Goal: Information Seeking & Learning: Learn about a topic

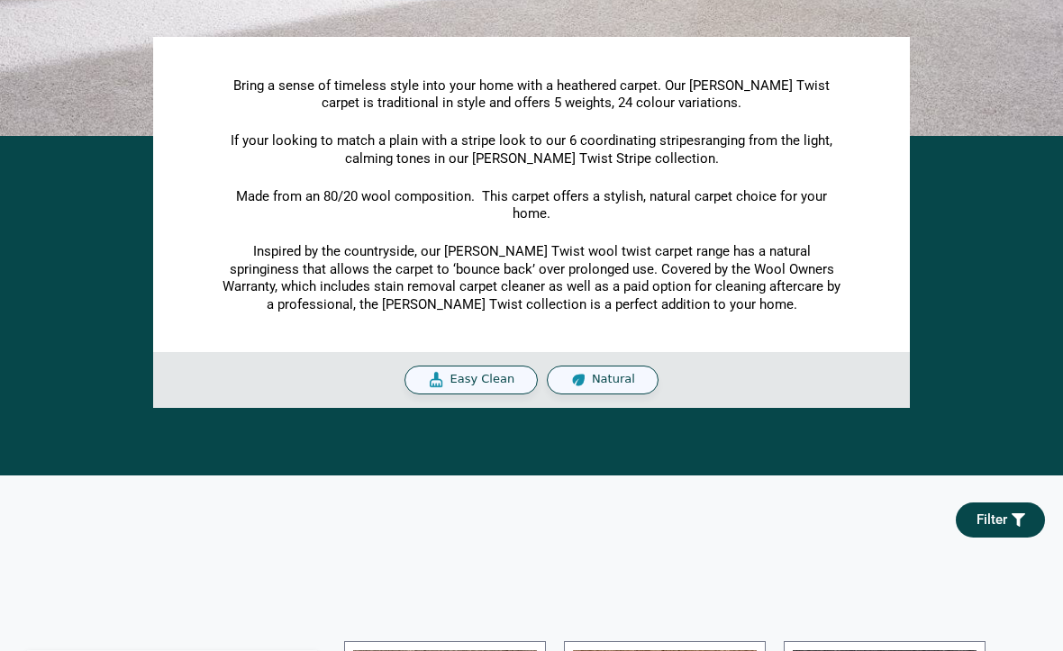
scroll to position [326, 0]
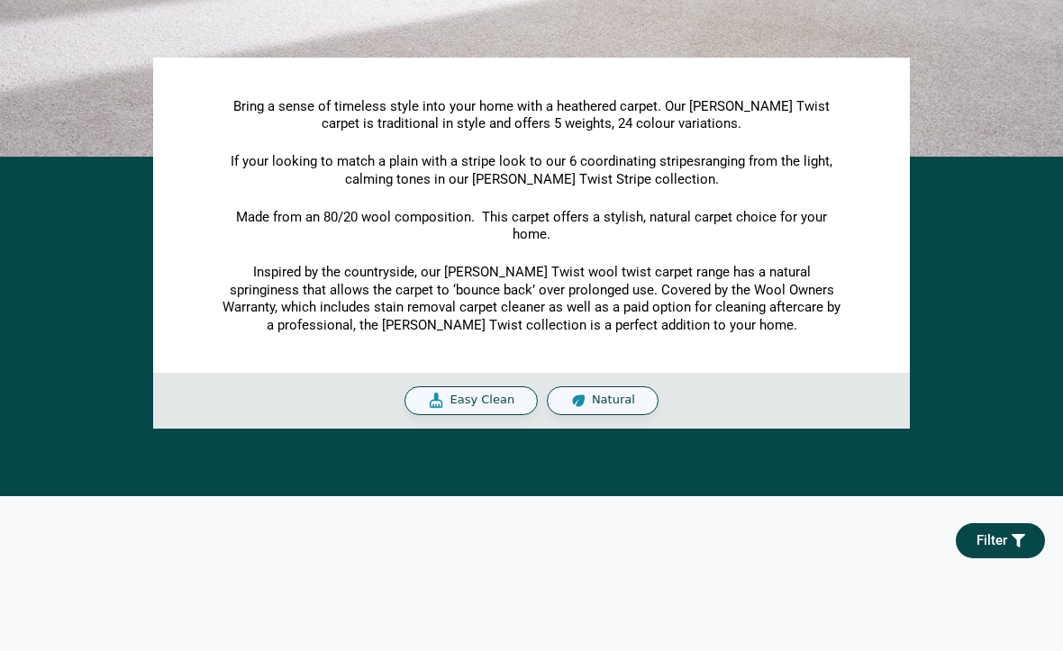
click at [480, 406] on div "Easy Clean" at bounding box center [471, 401] width 133 height 29
click at [479, 401] on span "Easy Clean" at bounding box center [482, 401] width 65 height 15
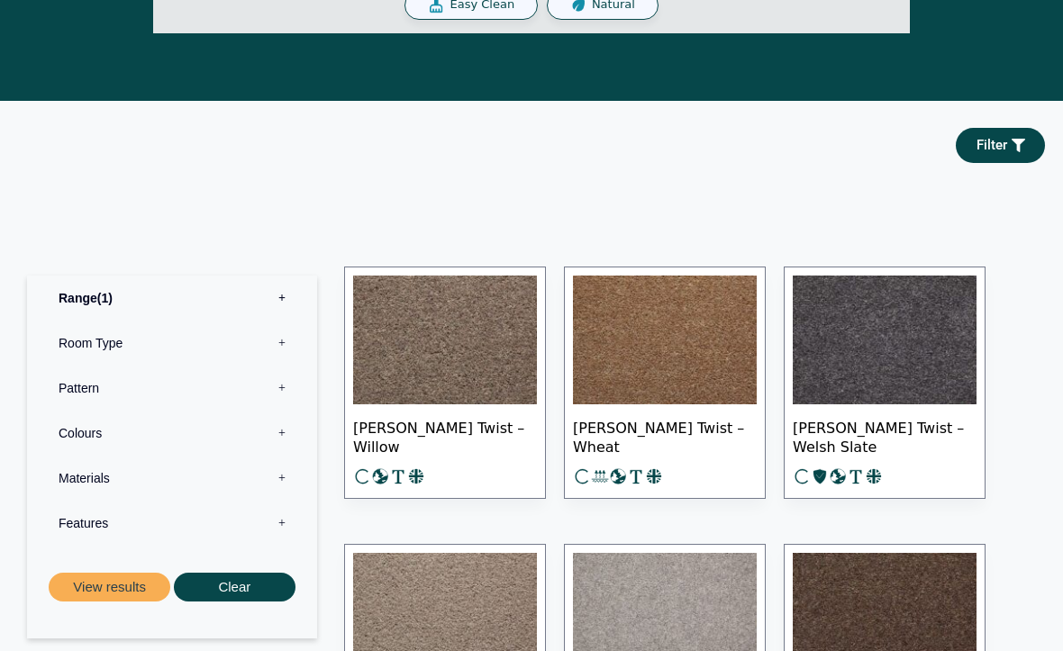
scroll to position [728, 0]
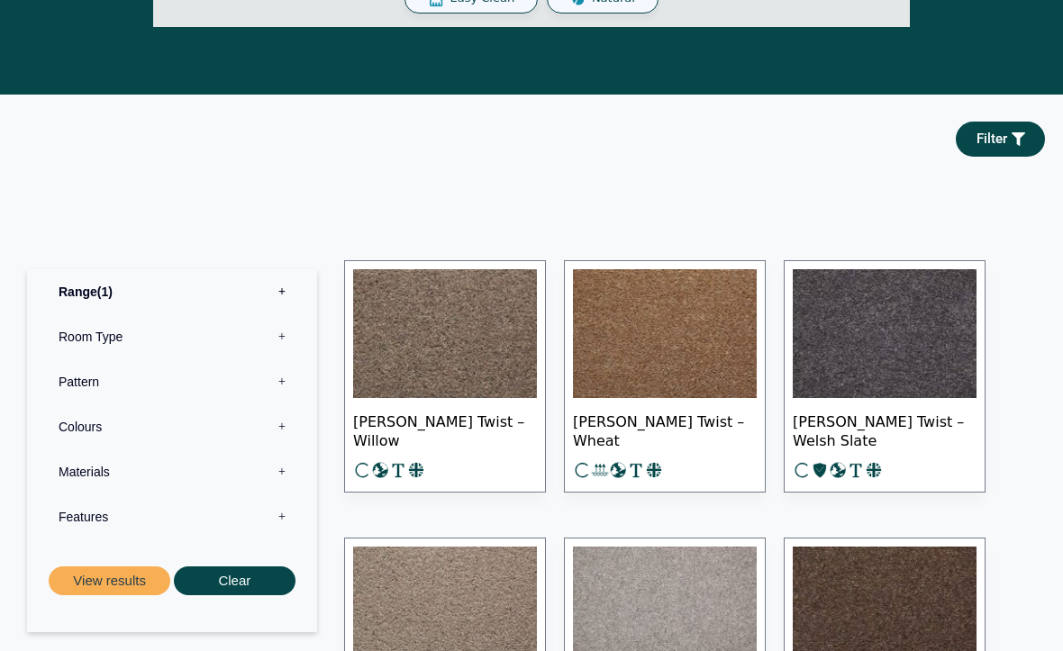
click at [91, 516] on label "Features 0" at bounding box center [172, 517] width 263 height 45
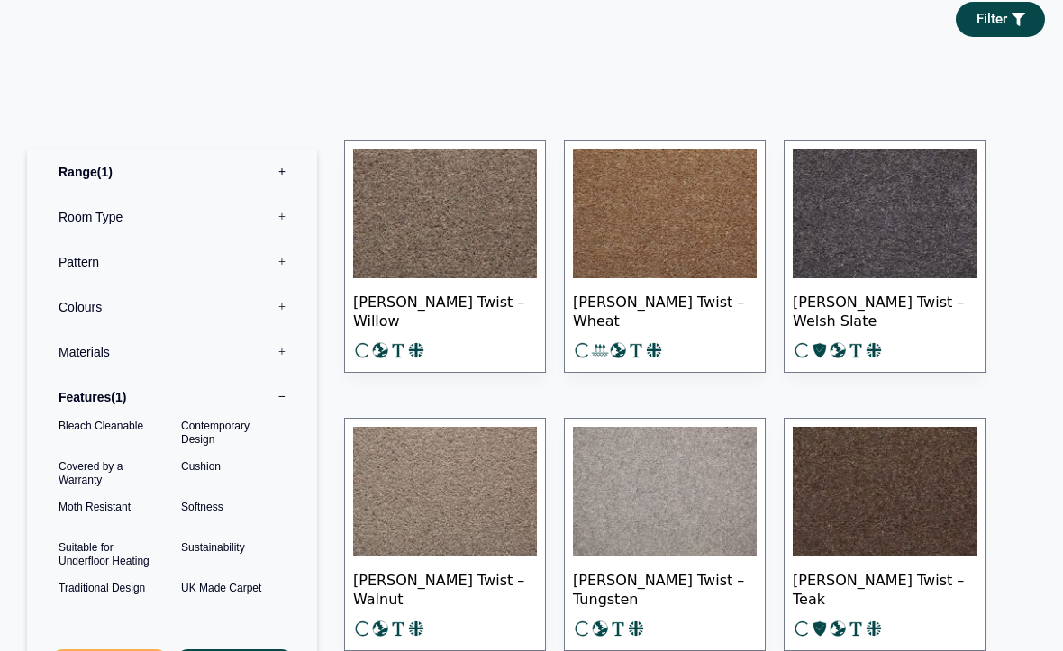
scroll to position [849, 0]
click at [91, 650] on button "View results" at bounding box center [110, 665] width 122 height 30
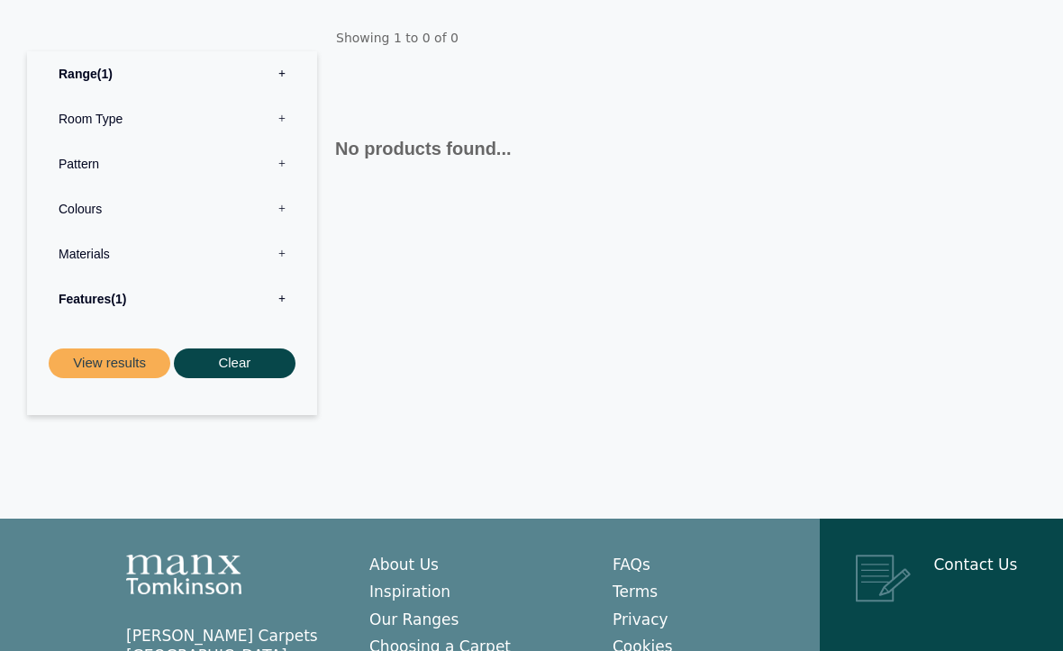
scroll to position [385, 0]
click at [274, 269] on label "Materials 0" at bounding box center [172, 254] width 263 height 45
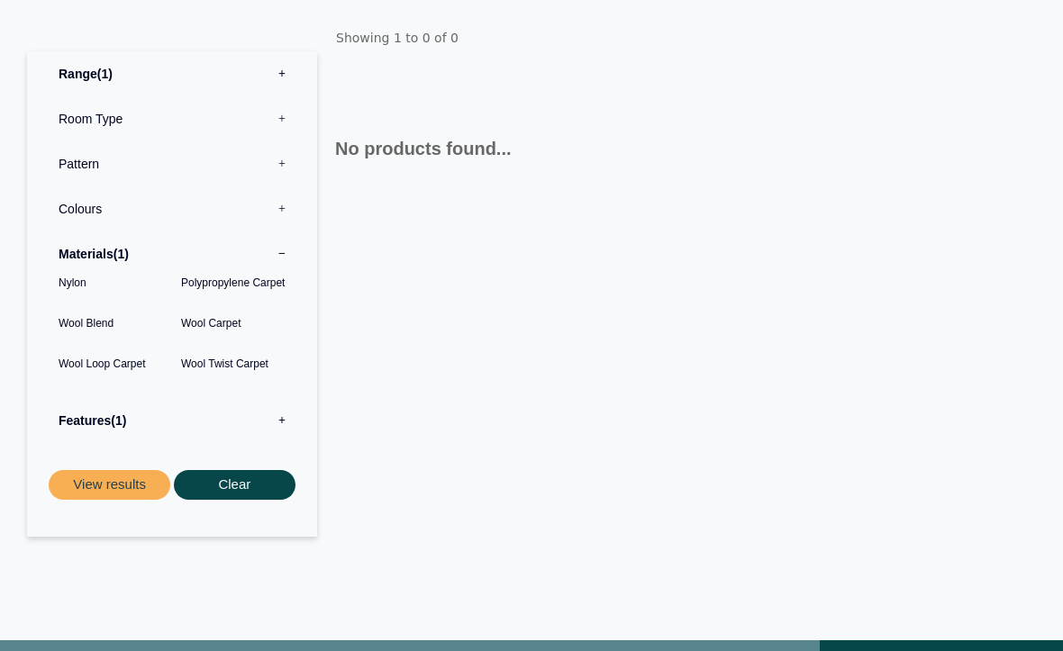
click at [279, 141] on label "Room Type 0" at bounding box center [172, 118] width 263 height 45
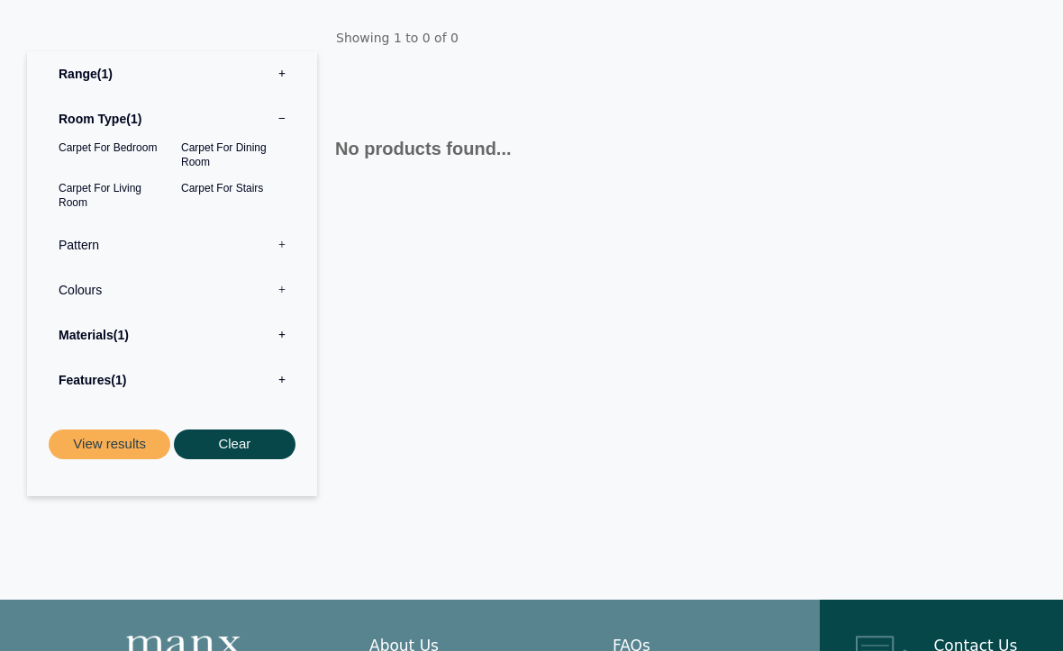
click at [101, 306] on label "Colours 0" at bounding box center [172, 290] width 263 height 45
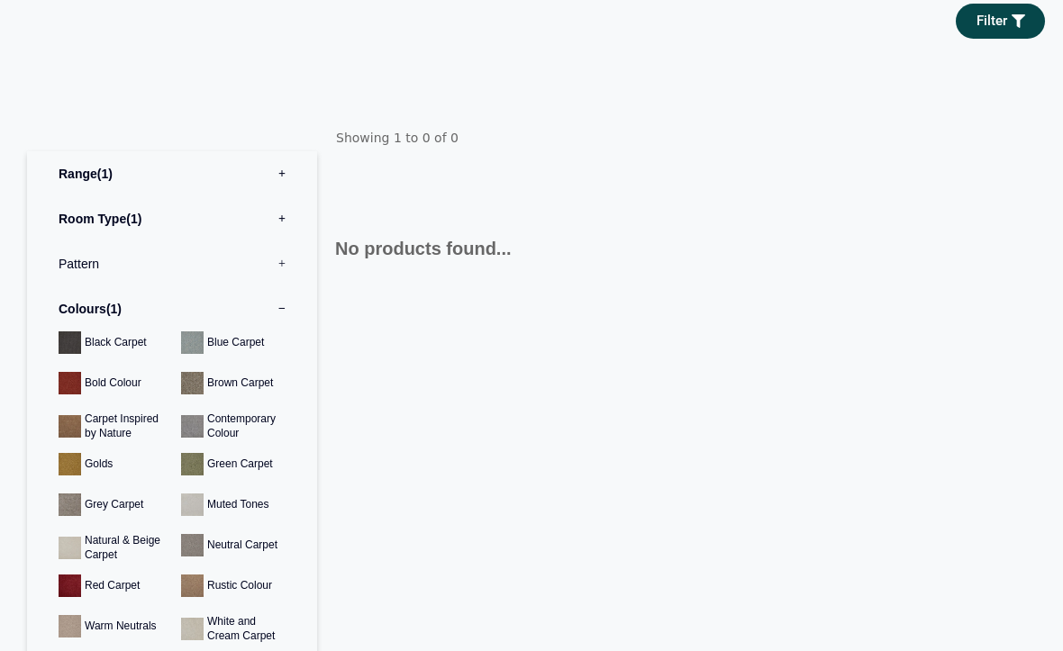
scroll to position [275, 0]
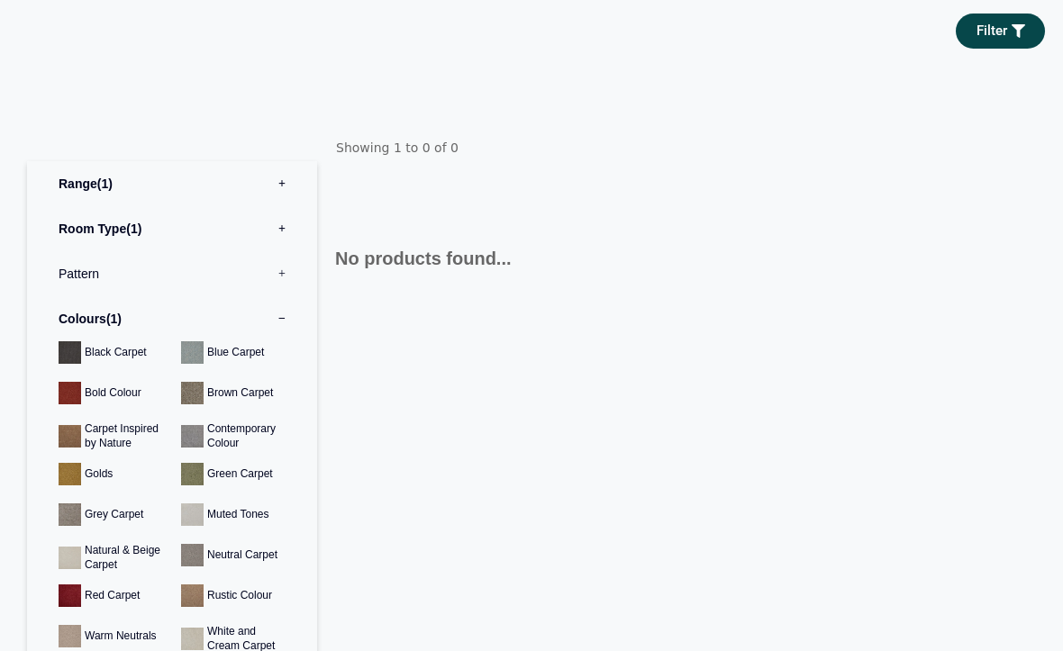
click at [275, 291] on label "Pattern 0" at bounding box center [172, 274] width 263 height 45
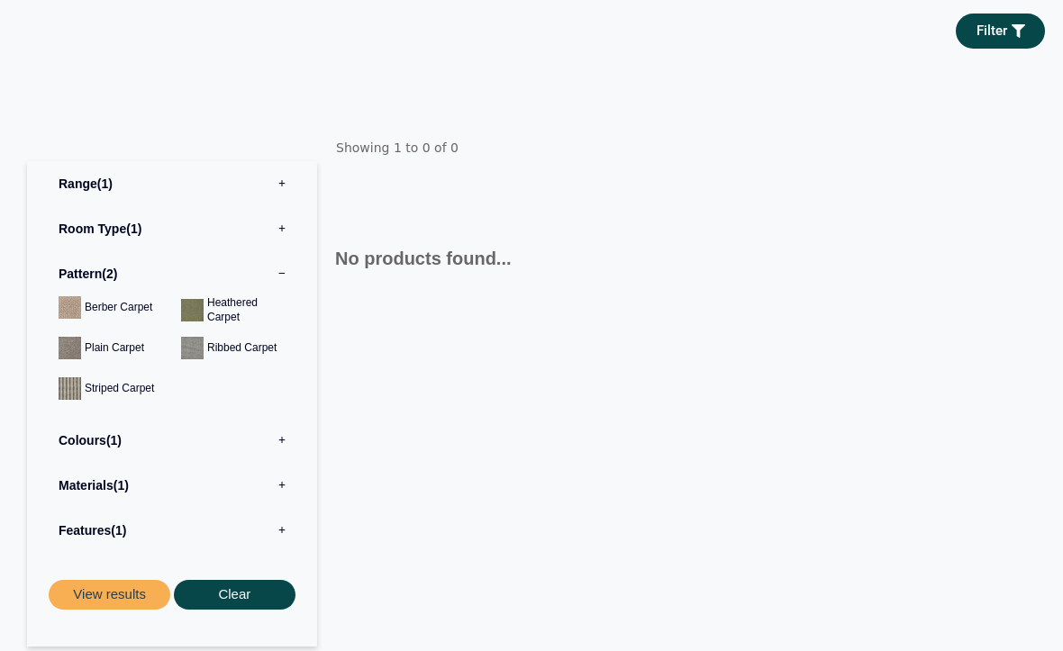
click at [119, 604] on button "View results" at bounding box center [110, 595] width 122 height 30
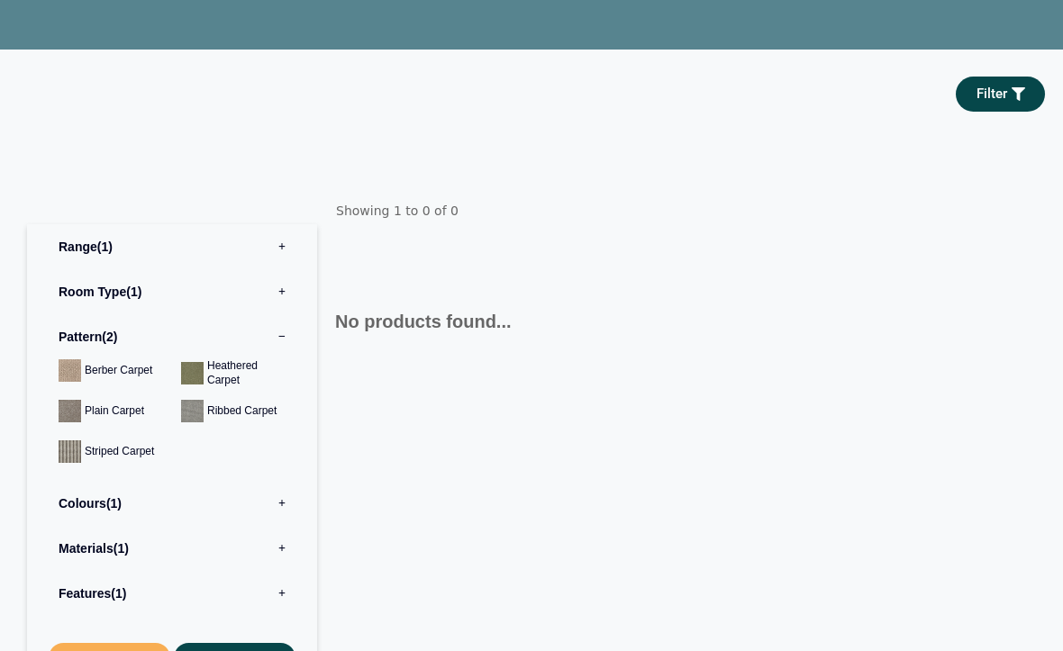
scroll to position [0, 0]
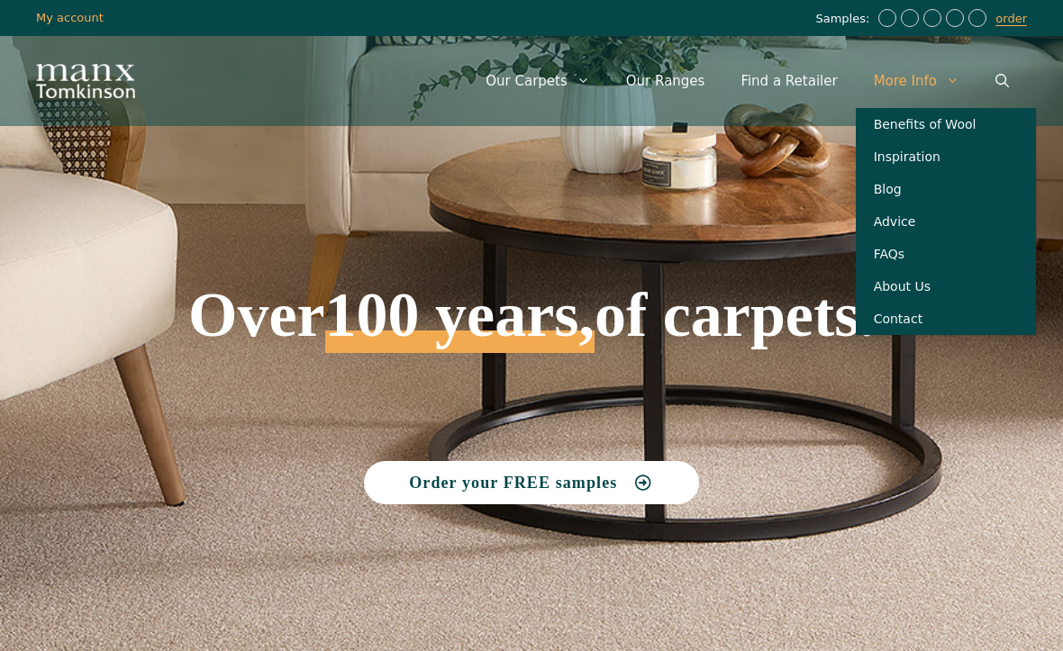
click at [898, 124] on link "Benefits of Wool" at bounding box center [946, 124] width 180 height 32
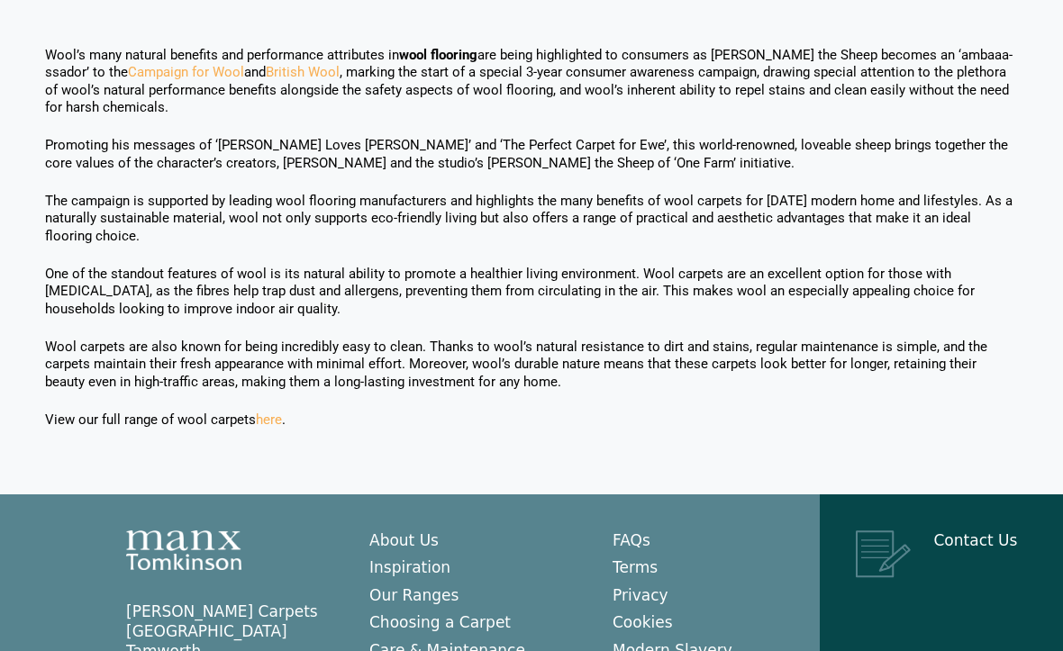
scroll to position [2242, 0]
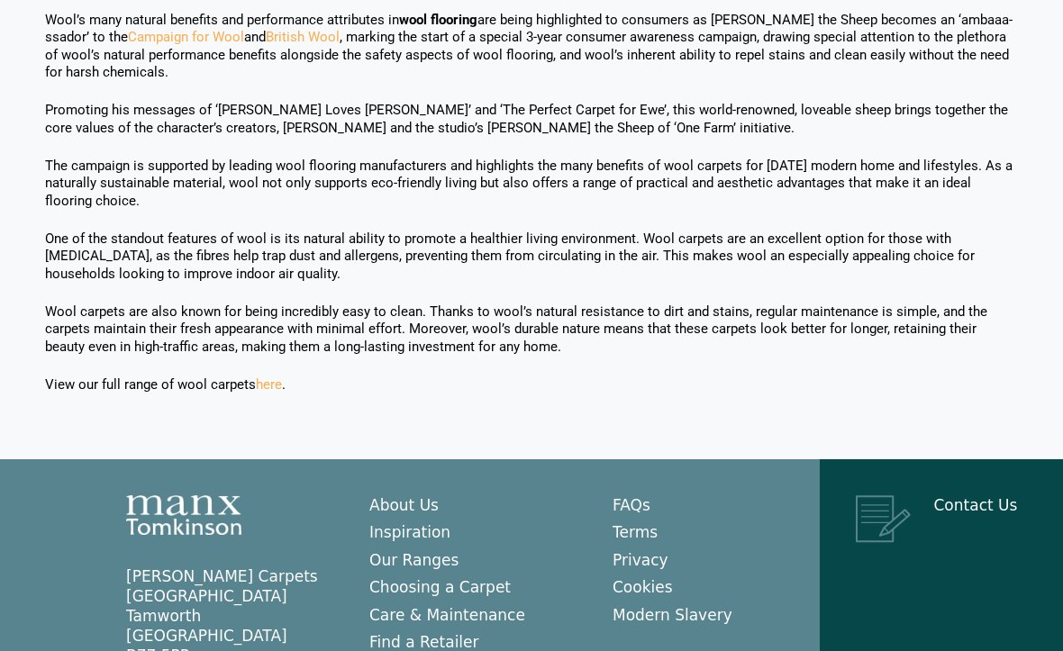
click at [412, 606] on link "Care & Maintenance" at bounding box center [447, 615] width 156 height 18
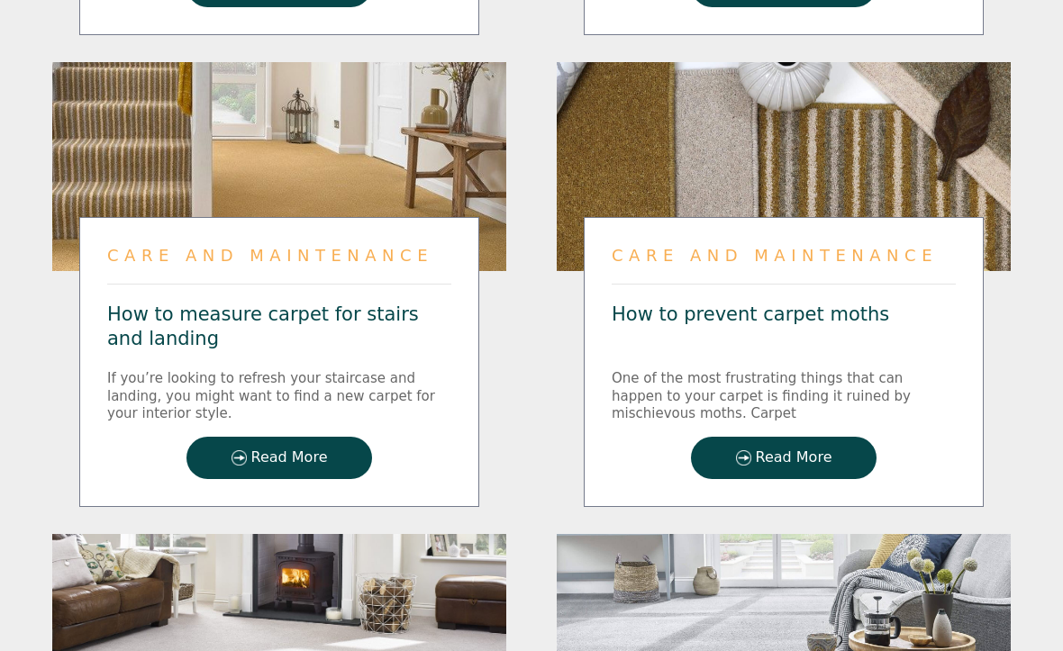
scroll to position [1417, 0]
click at [786, 479] on link "Read More" at bounding box center [784, 458] width 186 height 42
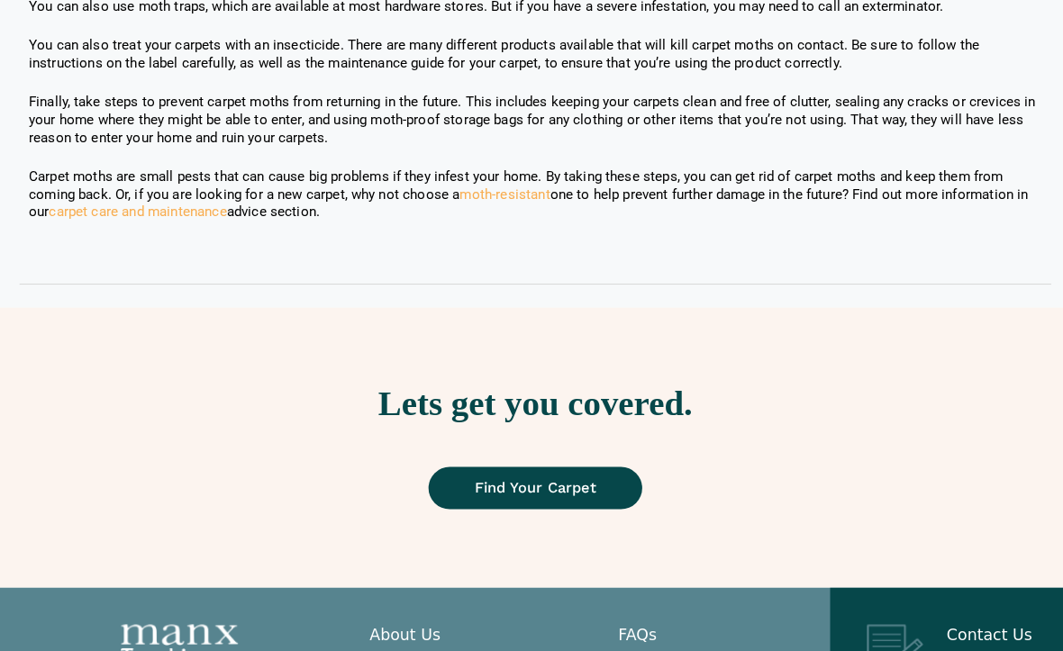
scroll to position [1772, 0]
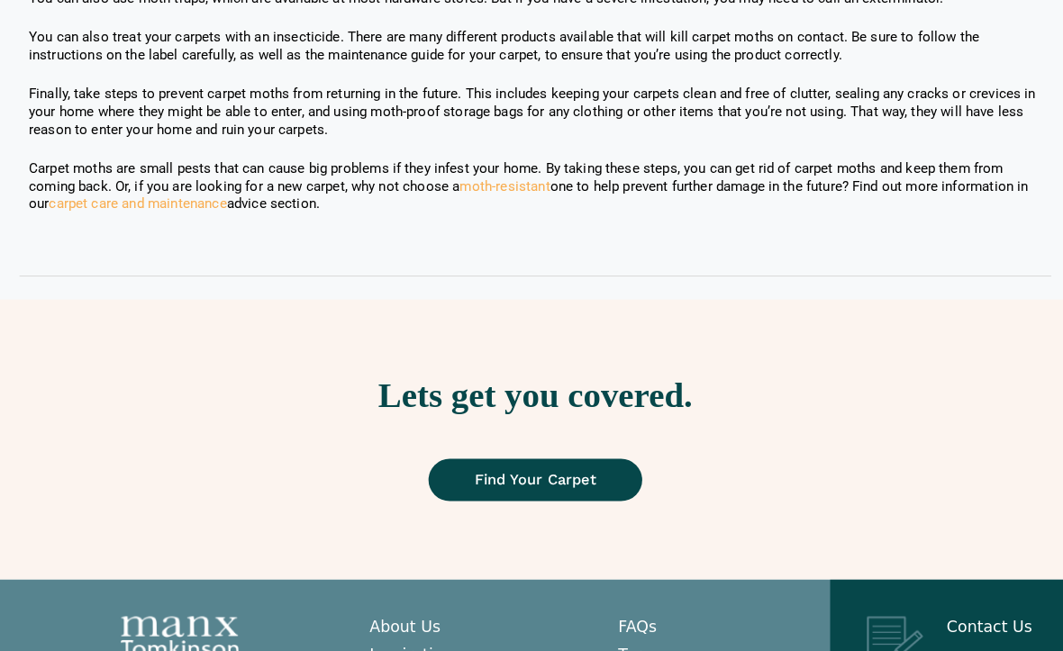
click at [509, 470] on span "Find Your Carpet" at bounding box center [531, 469] width 119 height 14
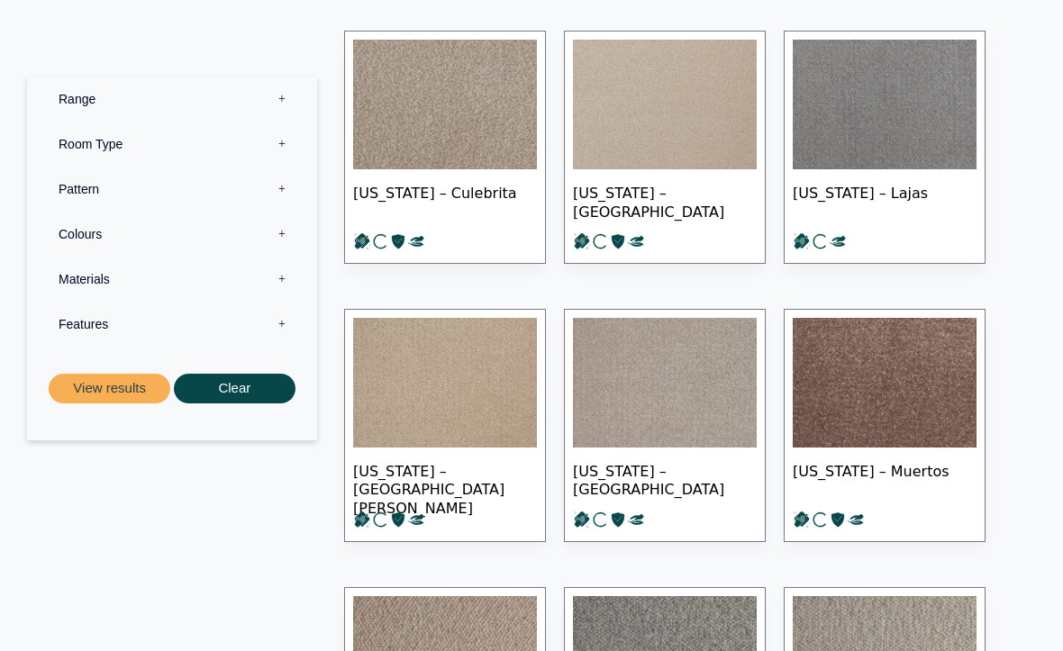
scroll to position [411, 0]
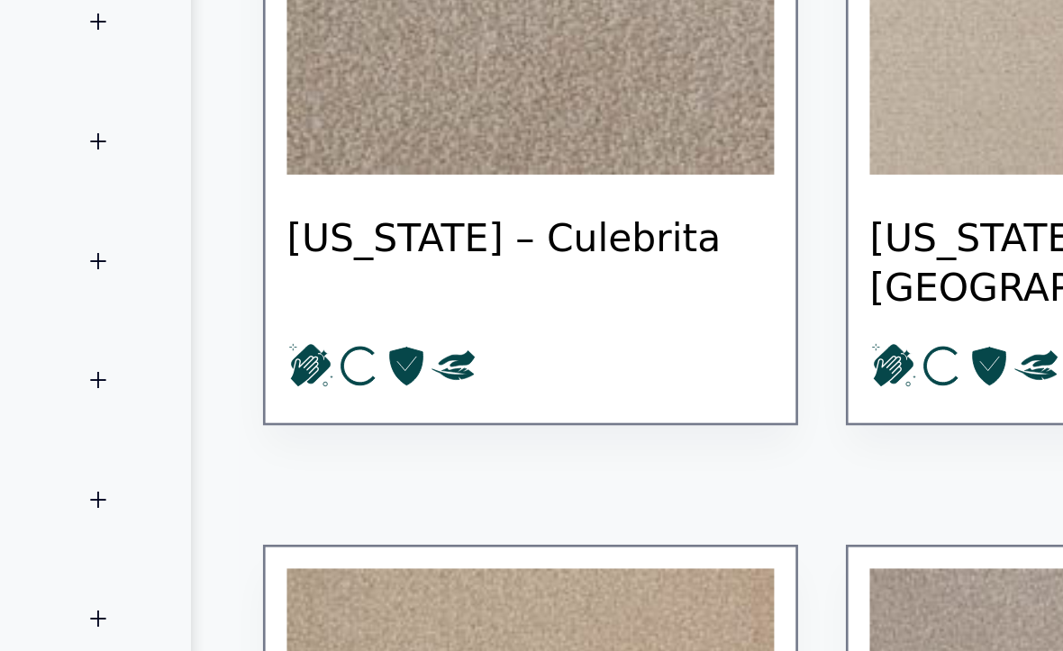
click at [353, 156] on span "Puerto Rico – Culebrita" at bounding box center [445, 187] width 184 height 63
click at [353, 39] on img at bounding box center [445, 91] width 184 height 130
